Goal: Obtain resource: Download file/media

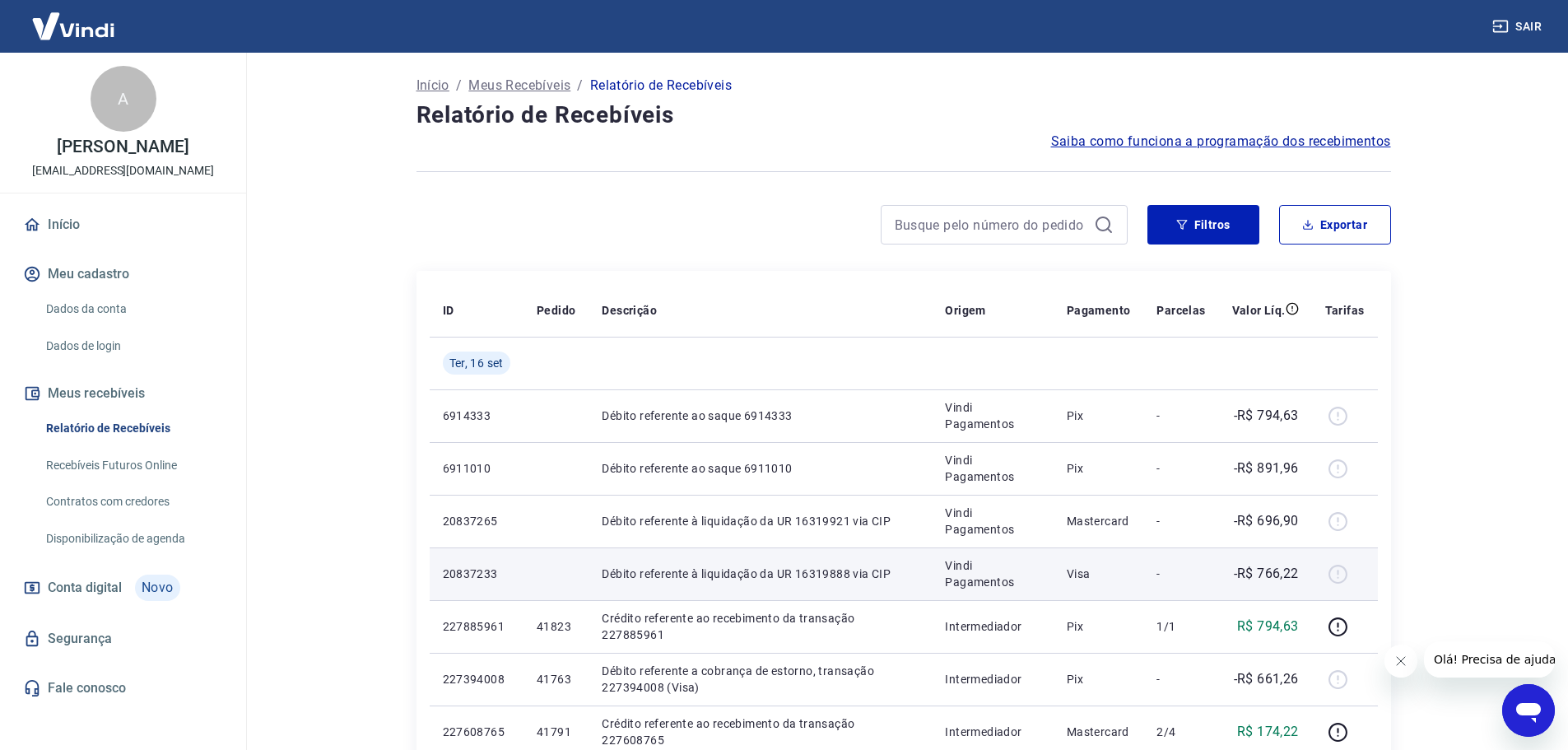
scroll to position [82, 0]
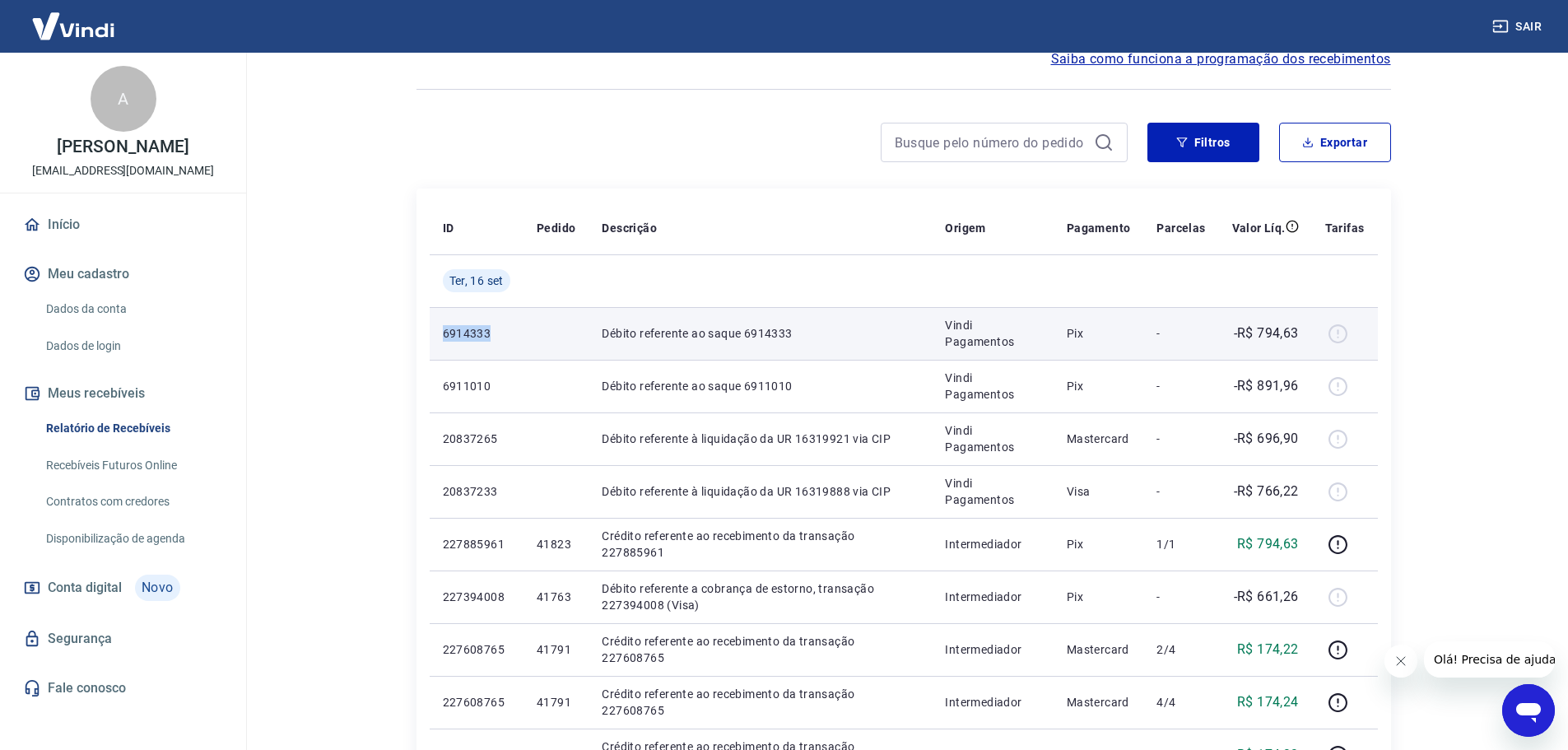
drag, startPoint x: 430, startPoint y: 339, endPoint x: 547, endPoint y: 355, distance: 118.1
click at [547, 355] on tr "6914333 Débito referente ao saque 6914333 Vindi Pagamentos Pix - -R$ 794,63" at bounding box center [904, 333] width 948 height 52
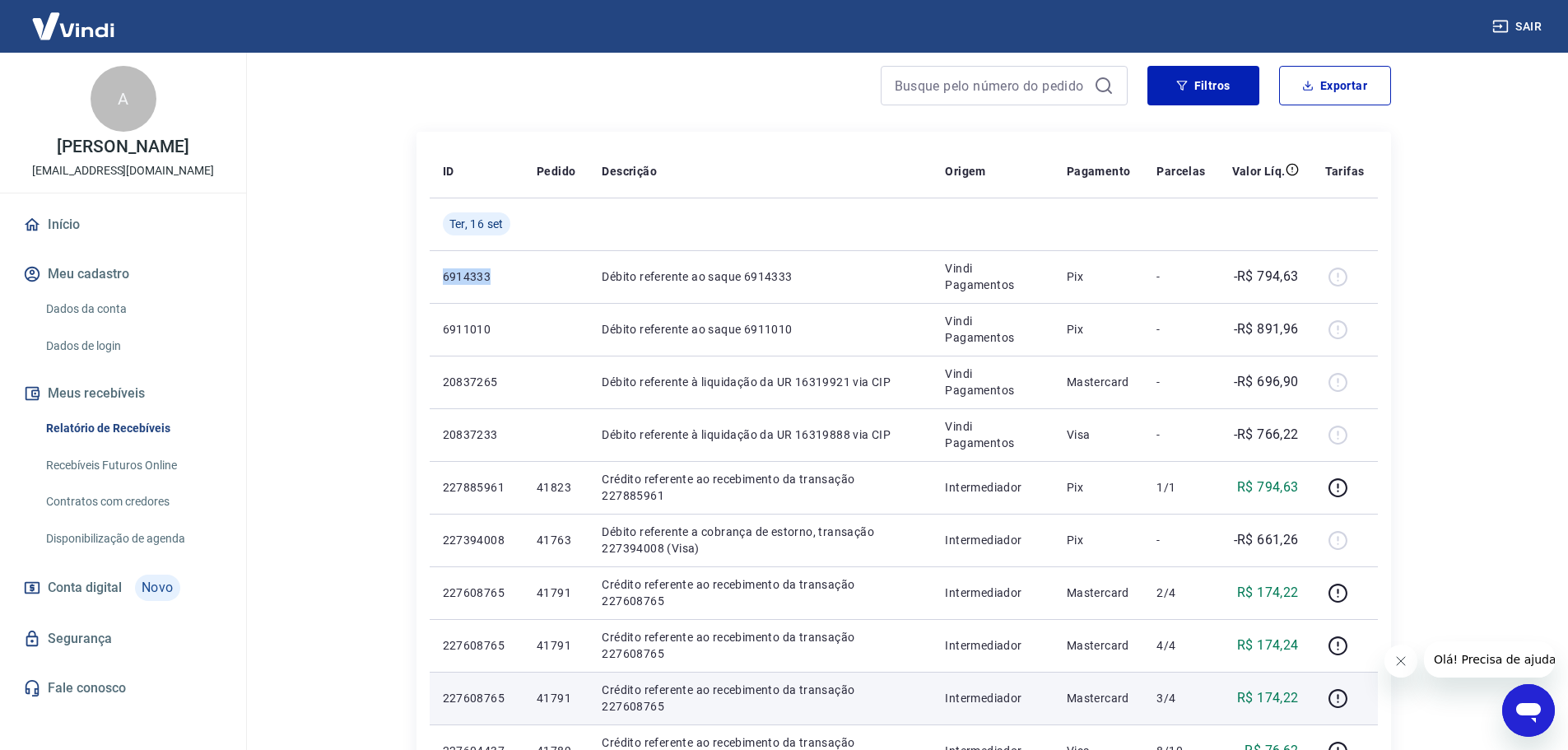
scroll to position [0, 0]
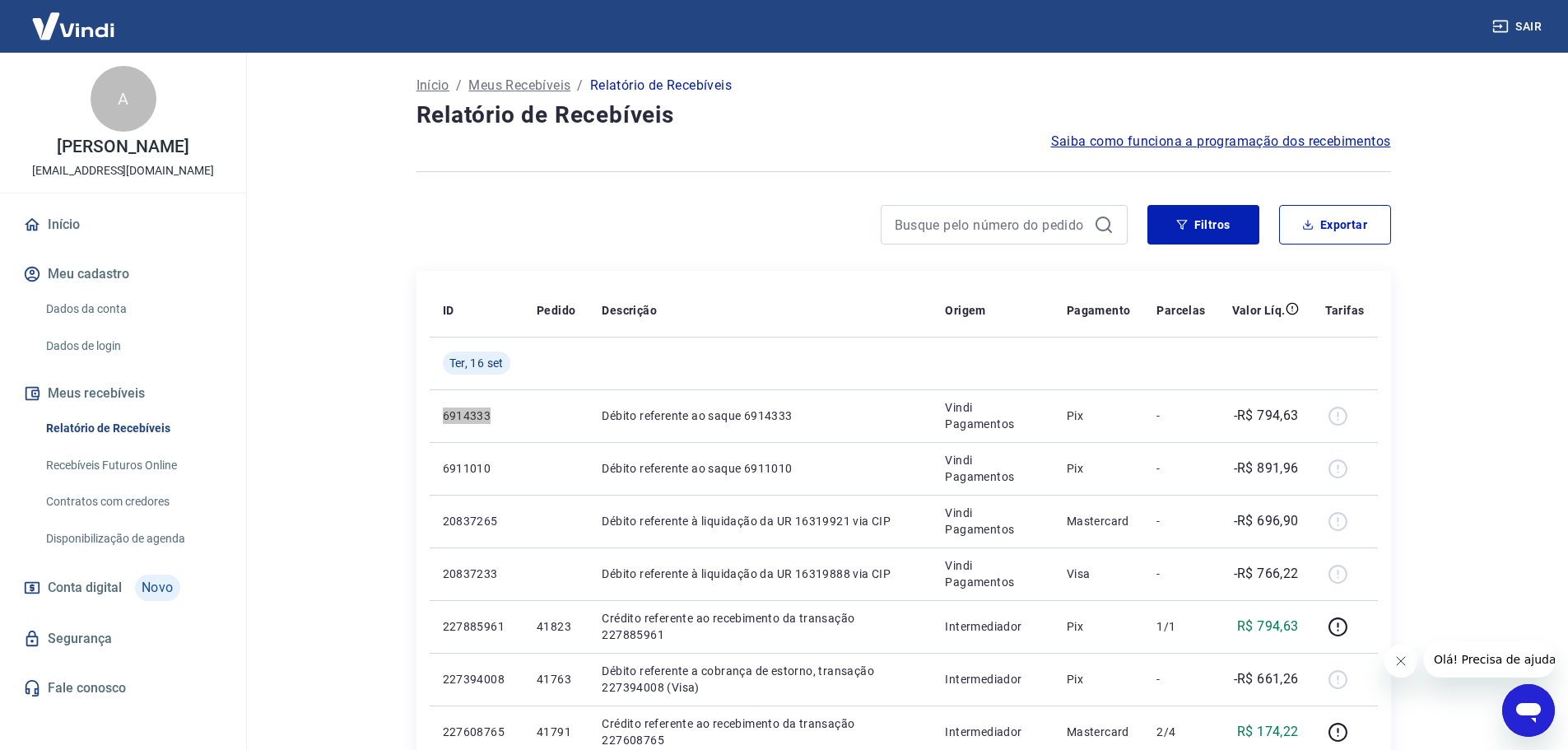
click at [1399, 664] on icon "Fechar mensagem da empresa" at bounding box center [1399, 661] width 14 height 14
click at [1386, 220] on button "Exportar" at bounding box center [1335, 225] width 112 height 40
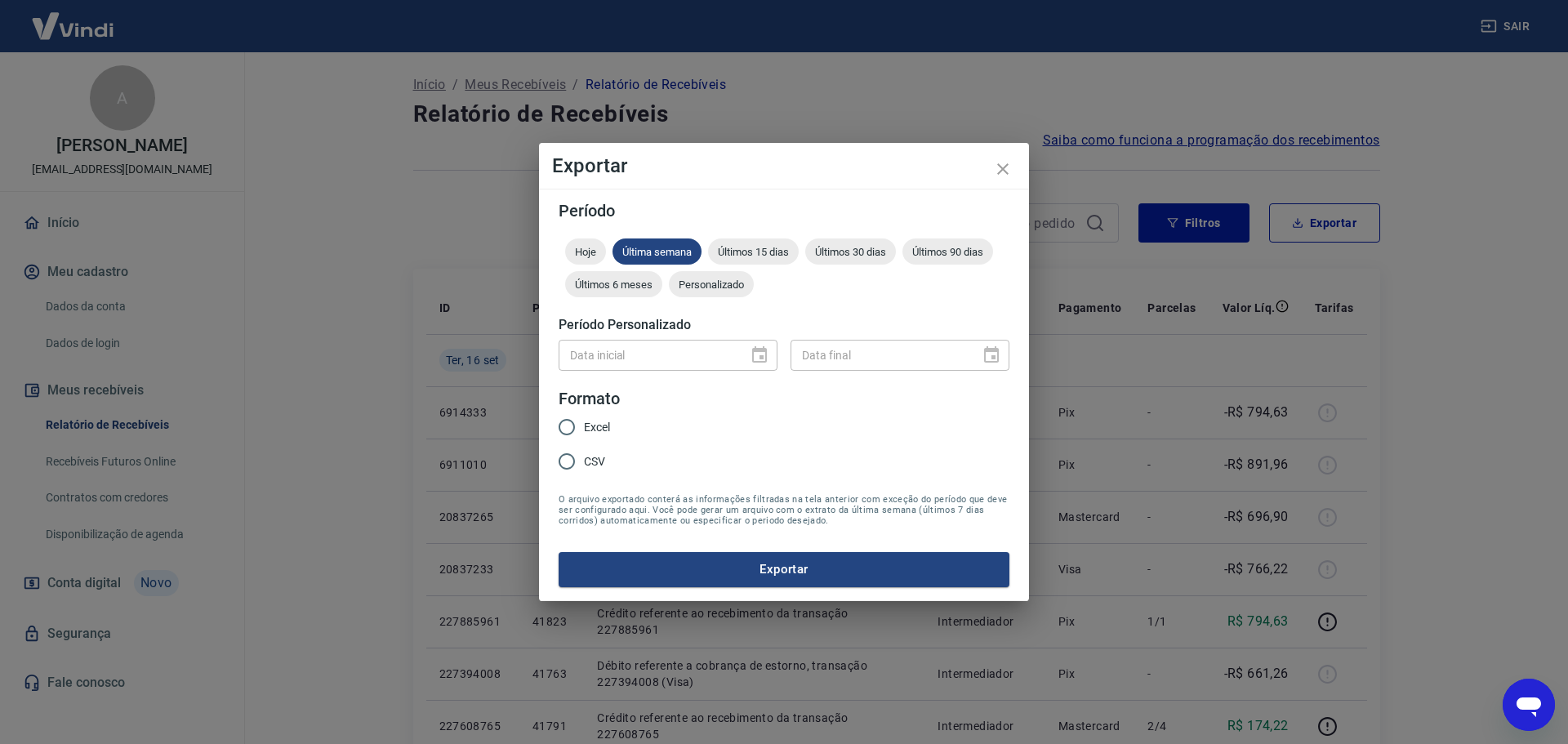
click at [752, 357] on div "Data inicial" at bounding box center [668, 355] width 219 height 30
click at [759, 353] on div "Data inicial" at bounding box center [668, 355] width 219 height 30
click at [845, 258] on div "Últimos 30 dias" at bounding box center [850, 251] width 91 height 26
click at [706, 294] on div "Personalizado" at bounding box center [711, 283] width 85 height 26
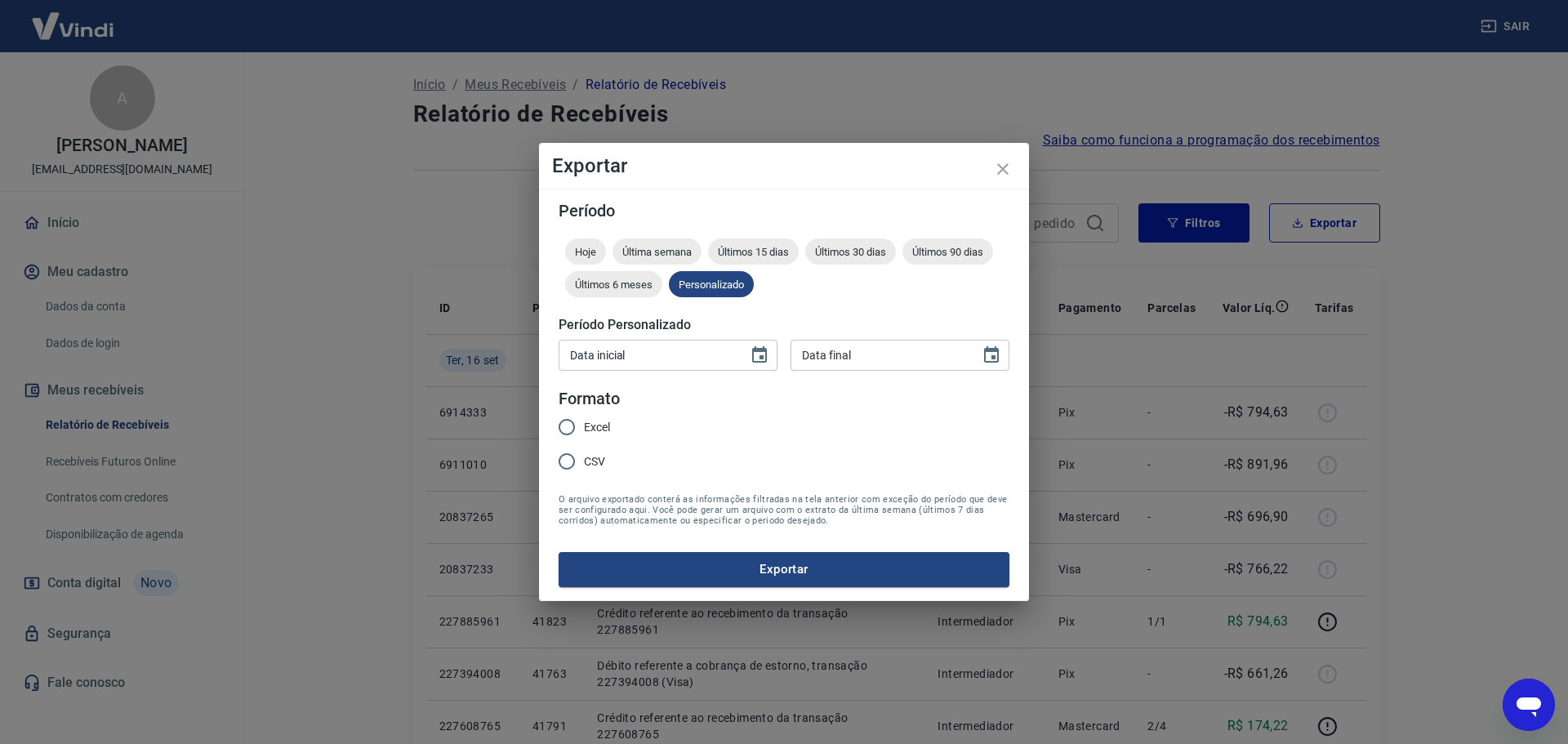
click at [741, 351] on div "Data inicial" at bounding box center [668, 355] width 219 height 30
type input "DD/MM/YYYY"
click at [756, 358] on icon "Choose date" at bounding box center [759, 355] width 20 height 20
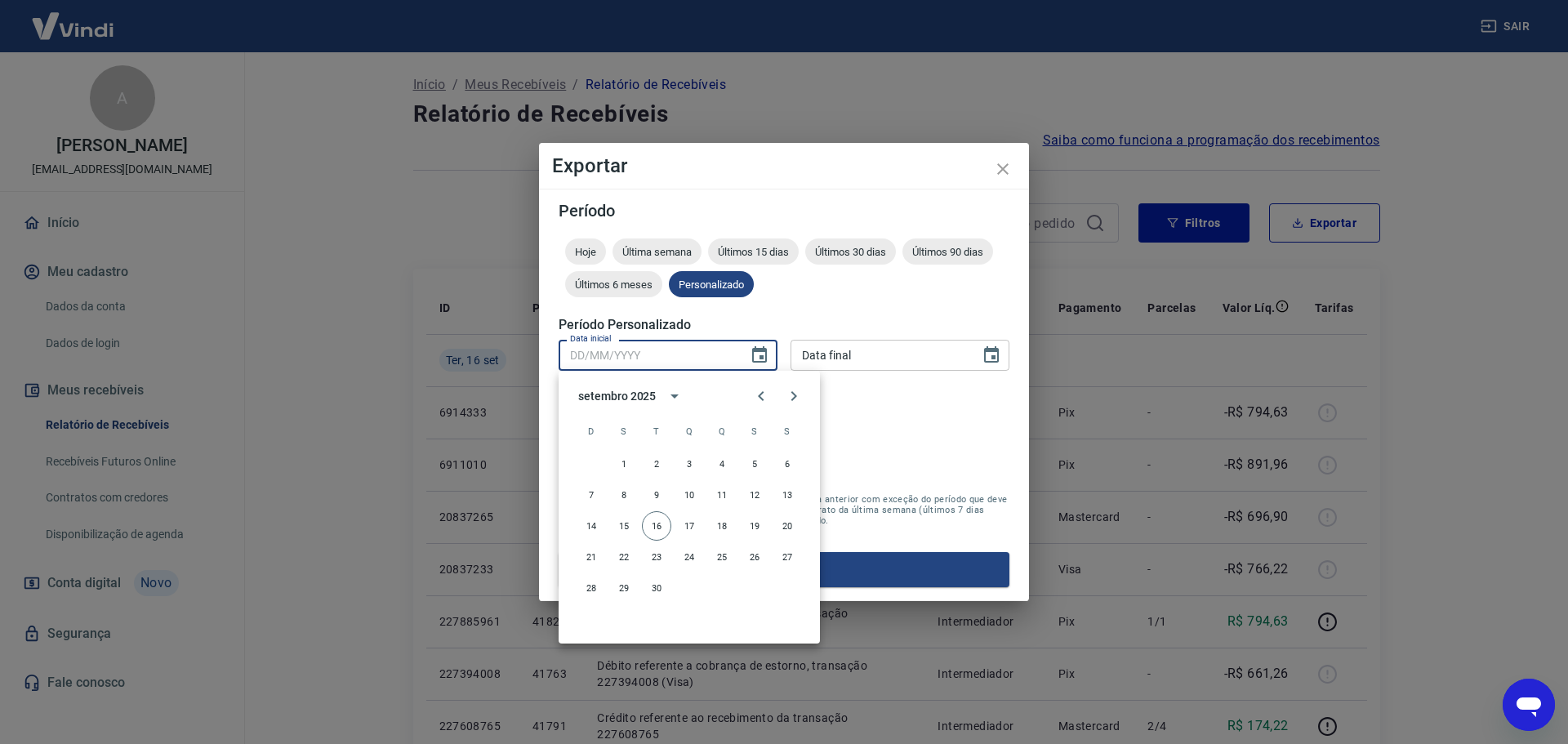
click at [761, 393] on icon "Previous month" at bounding box center [760, 395] width 5 height 10
click at [756, 459] on button "1" at bounding box center [754, 463] width 30 height 30
type input "[DATE]"
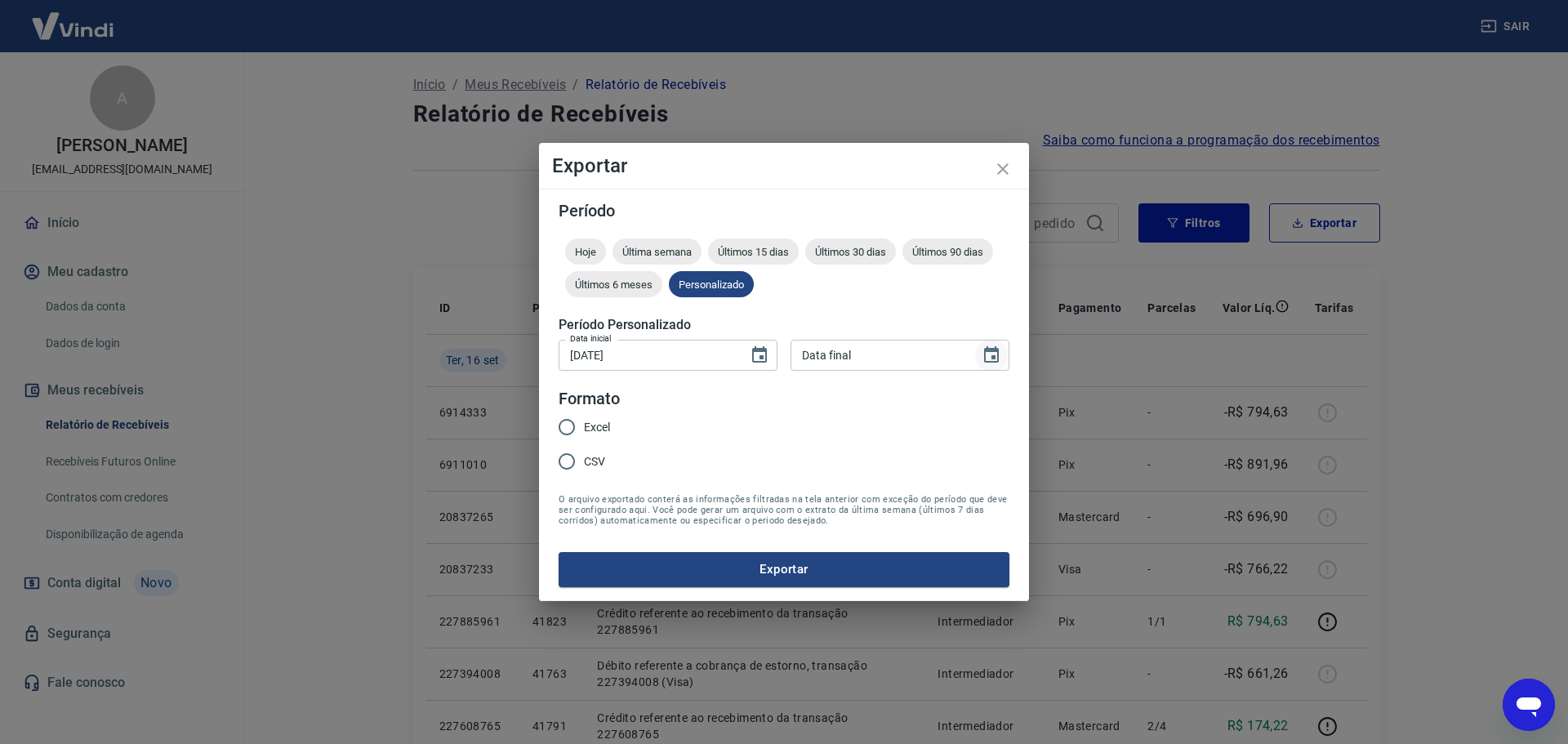
click at [993, 354] on icon "Choose date" at bounding box center [992, 355] width 20 height 20
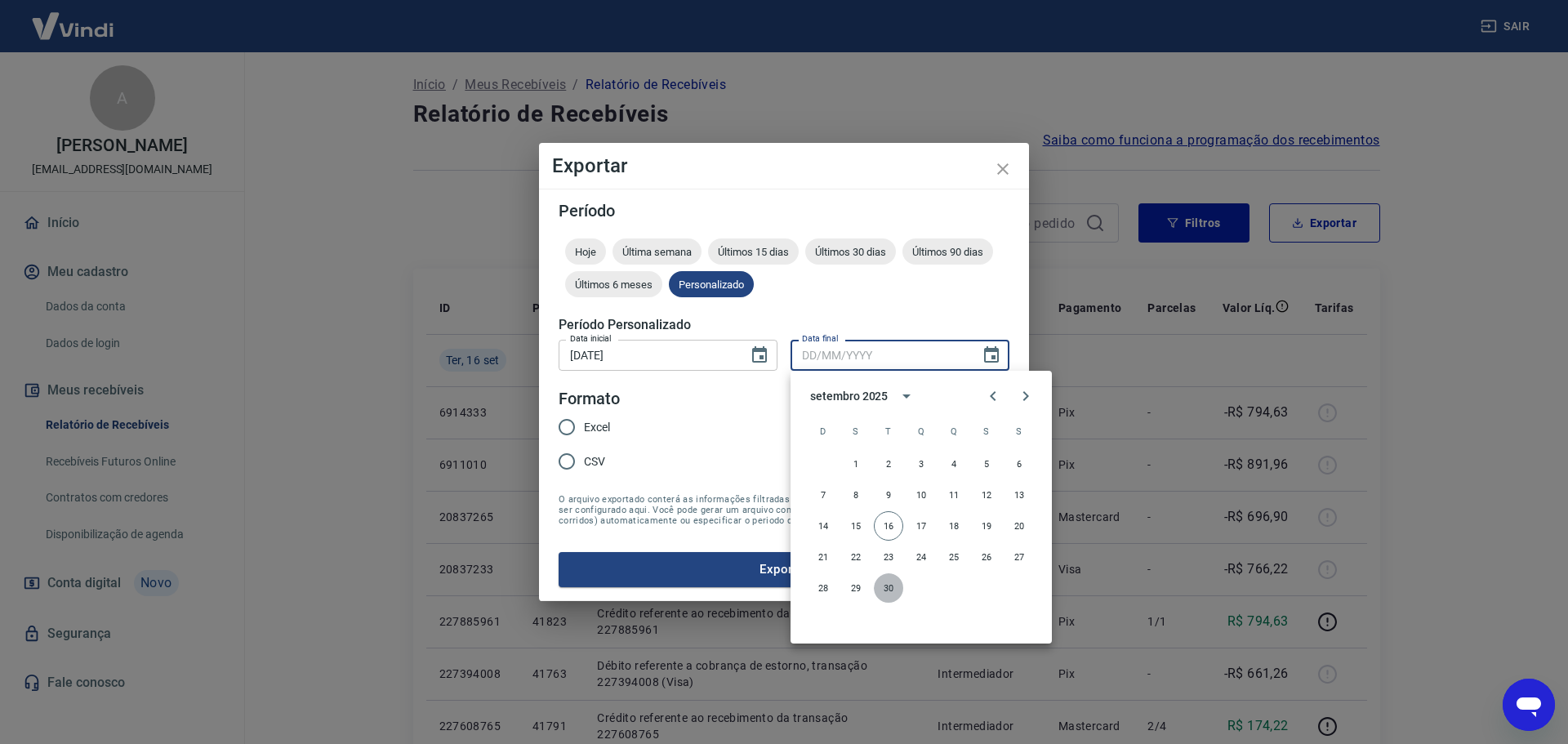
click at [898, 587] on button "30" at bounding box center [888, 588] width 30 height 30
type input "[DATE]"
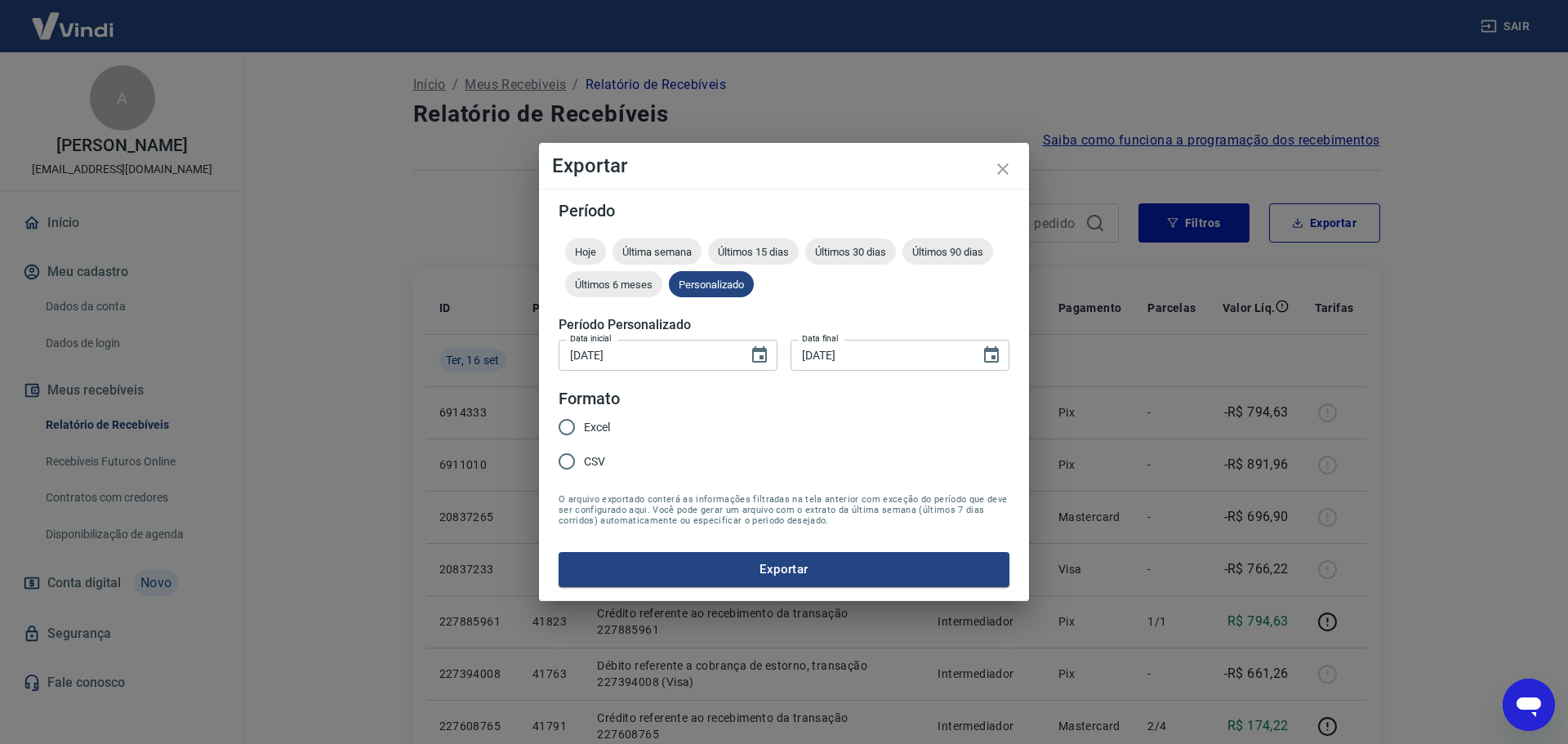
click at [567, 437] on input "Excel" at bounding box center [567, 427] width 34 height 34
radio input "true"
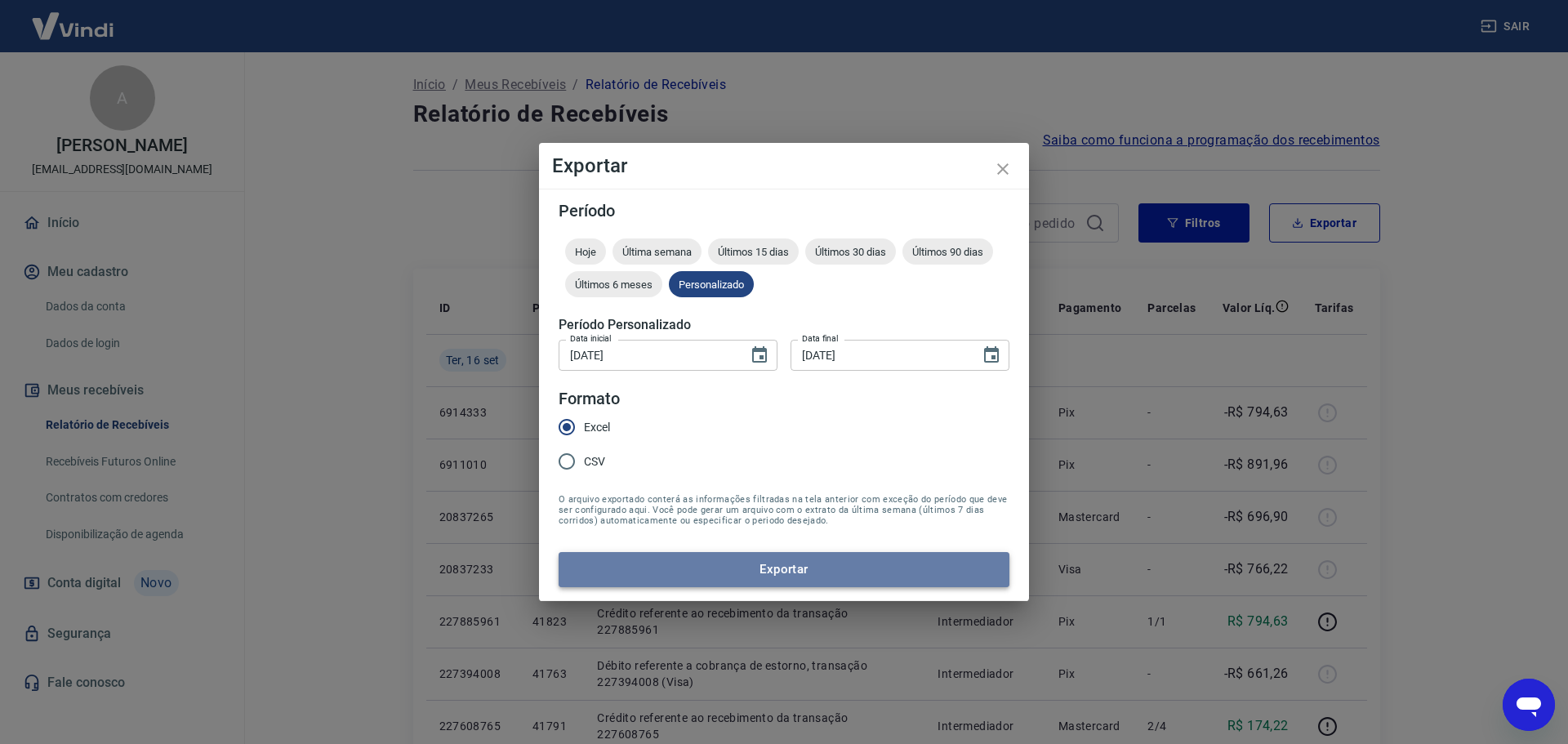
click at [758, 561] on button "Exportar" at bounding box center [784, 569] width 451 height 34
